Goal: Task Accomplishment & Management: Use online tool/utility

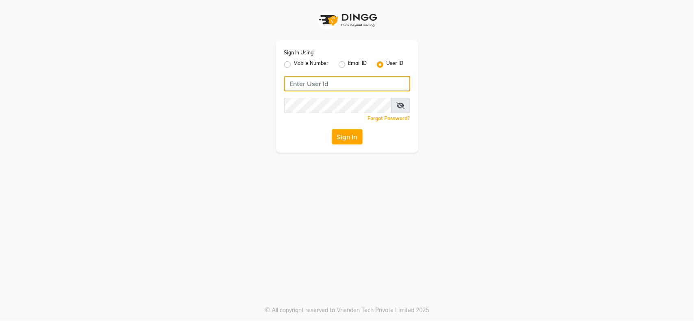
type input "[EMAIL_ADDRESS][DOMAIN_NAME]"
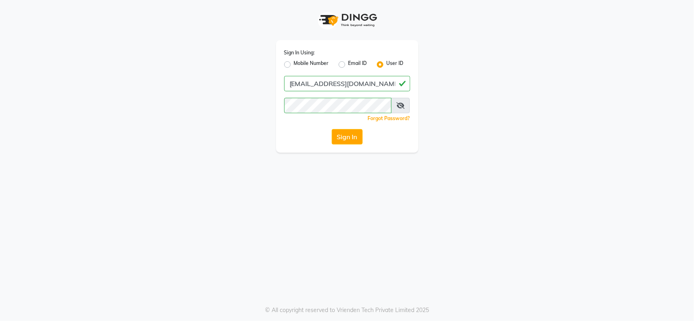
click at [346, 139] on button "Sign In" at bounding box center [347, 136] width 31 height 15
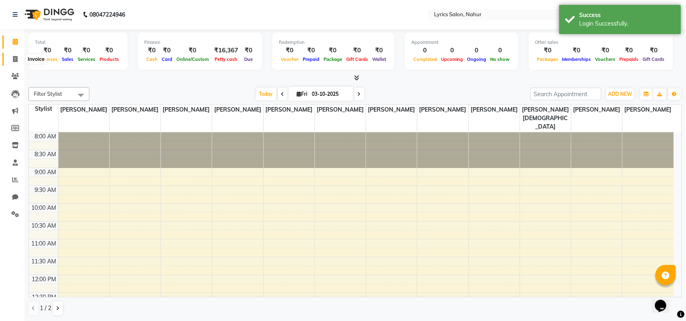
click at [15, 59] on icon at bounding box center [15, 59] width 4 height 6
select select "8608"
select select "service"
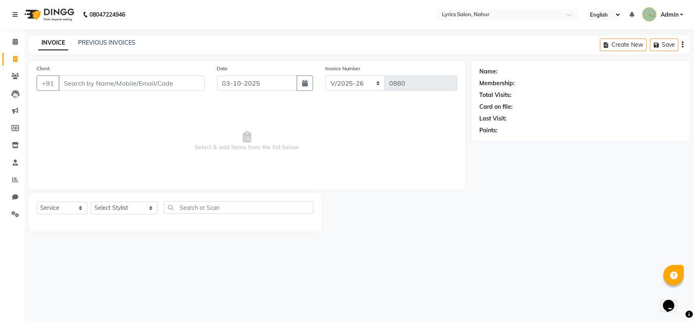
click at [106, 46] on div "PREVIOUS INVOICES" at bounding box center [106, 43] width 57 height 9
click at [308, 88] on button "button" at bounding box center [305, 83] width 16 height 15
select select "10"
select select "2025"
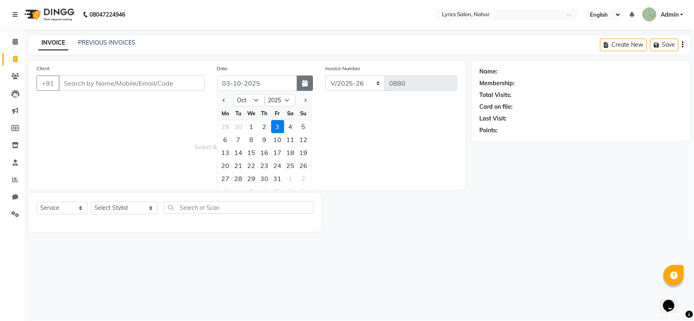
click at [308, 88] on button "button" at bounding box center [305, 83] width 16 height 15
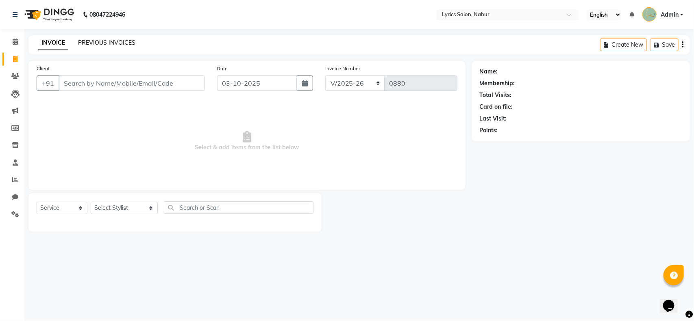
click at [100, 42] on link "PREVIOUS INVOICES" at bounding box center [106, 42] width 57 height 7
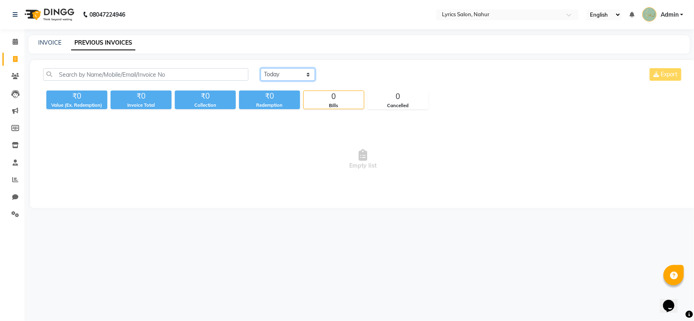
click at [298, 72] on select "[DATE] [DATE] Custom Range" at bounding box center [288, 74] width 54 height 13
select select "range"
click at [261, 68] on select "[DATE] [DATE] Custom Range" at bounding box center [288, 74] width 54 height 13
click at [340, 76] on input "03-10-2025" at bounding box center [354, 74] width 57 height 11
select select "10"
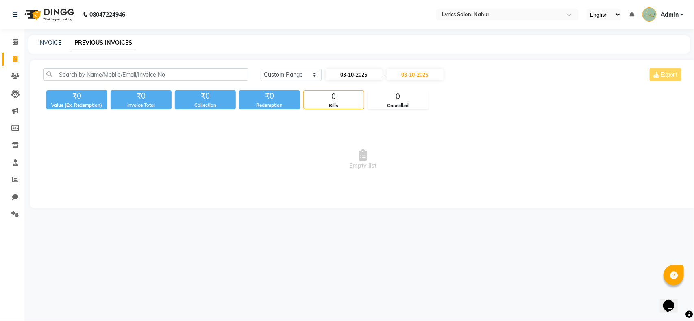
select select "2025"
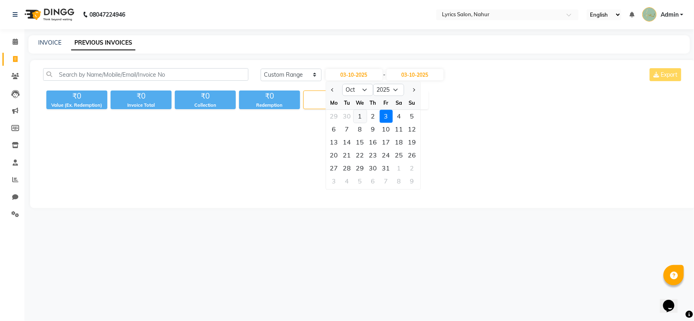
click at [365, 120] on div "1" at bounding box center [360, 116] width 13 height 13
type input "01-10-2025"
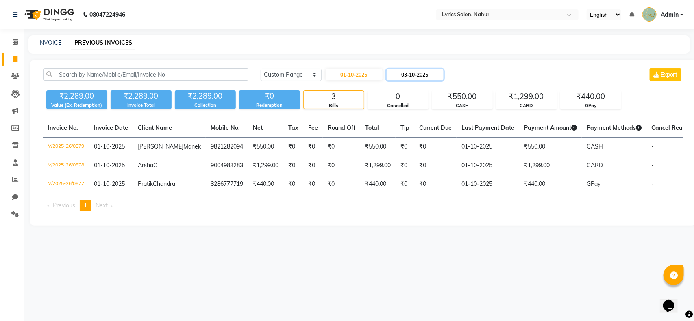
click at [427, 78] on input "03-10-2025" at bounding box center [415, 74] width 57 height 11
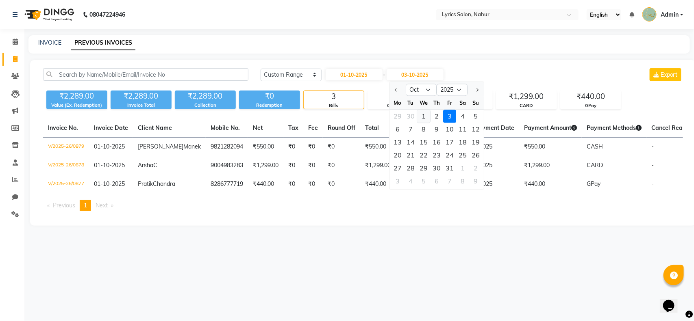
click at [425, 117] on div "1" at bounding box center [423, 116] width 13 height 13
type input "01-10-2025"
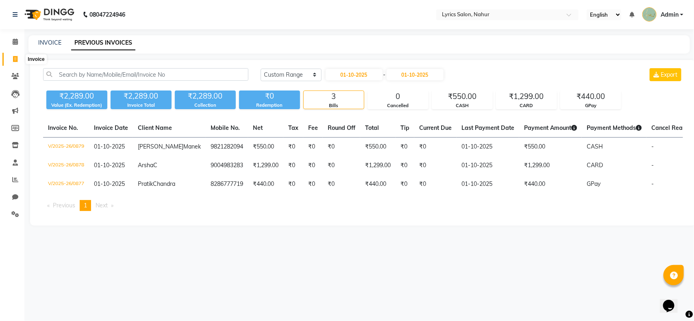
click at [16, 57] on icon at bounding box center [15, 59] width 4 height 6
select select "service"
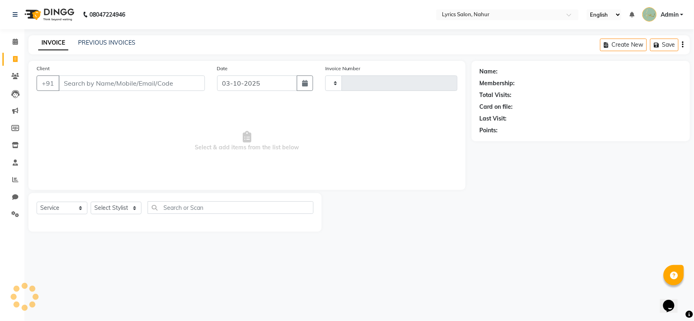
type input "0880"
select select "8608"
click at [310, 90] on button "button" at bounding box center [305, 83] width 16 height 15
select select "10"
select select "2025"
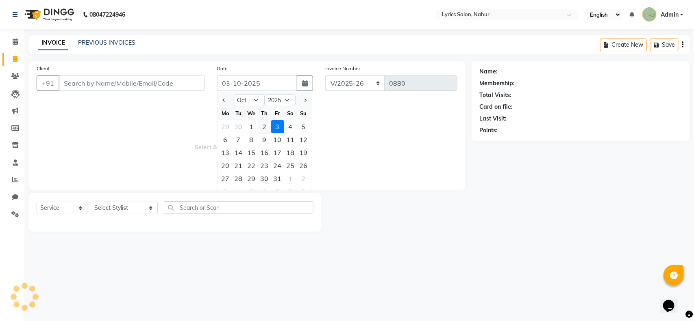
click at [264, 128] on div "2" at bounding box center [264, 126] width 13 height 13
type input "02-10-2025"
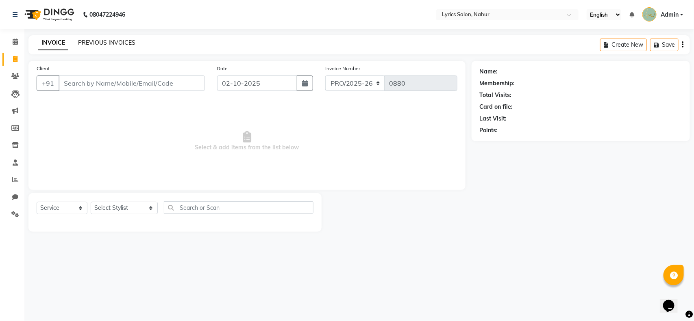
click at [117, 45] on link "PREVIOUS INVOICES" at bounding box center [106, 42] width 57 height 7
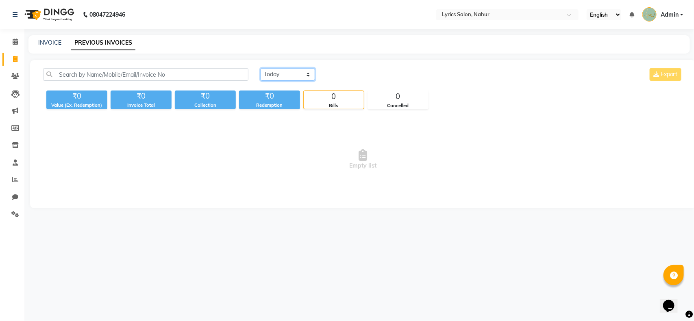
click at [276, 75] on select "[DATE] [DATE] Custom Range" at bounding box center [288, 74] width 54 height 13
select select "[DATE]"
click at [261, 68] on select "[DATE] [DATE] Custom Range" at bounding box center [288, 74] width 54 height 13
click at [263, 153] on span "Empty list" at bounding box center [363, 159] width 640 height 81
click at [47, 43] on link "INVOICE" at bounding box center [49, 42] width 23 height 7
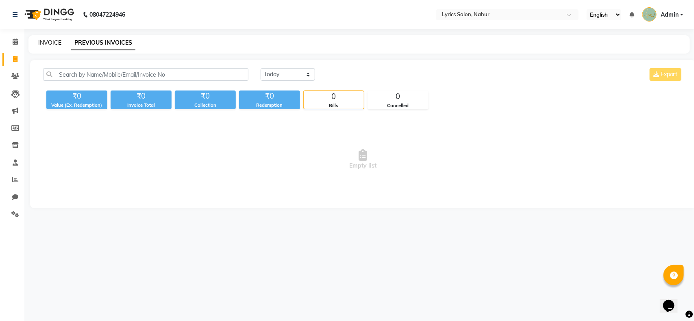
select select "service"
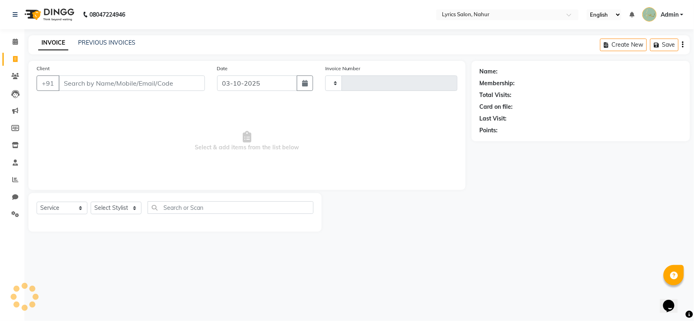
type input "0880"
select select "8608"
